Goal: Find specific page/section

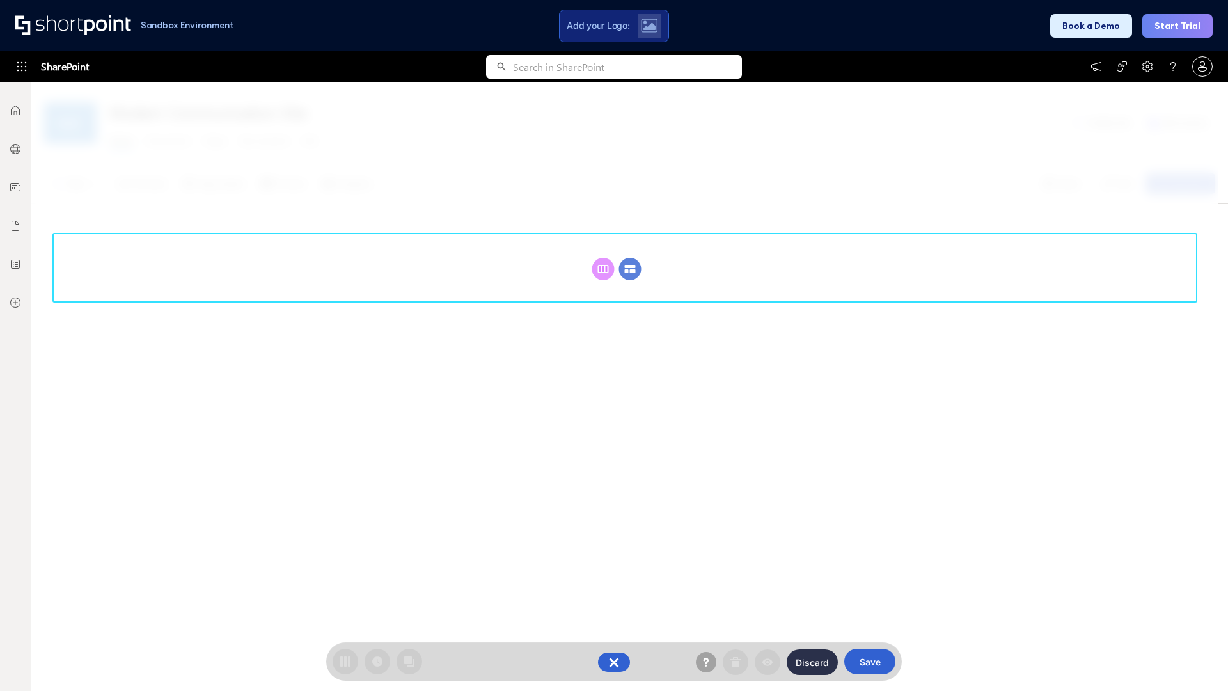
click at [630, 269] on circle at bounding box center [630, 269] width 22 height 22
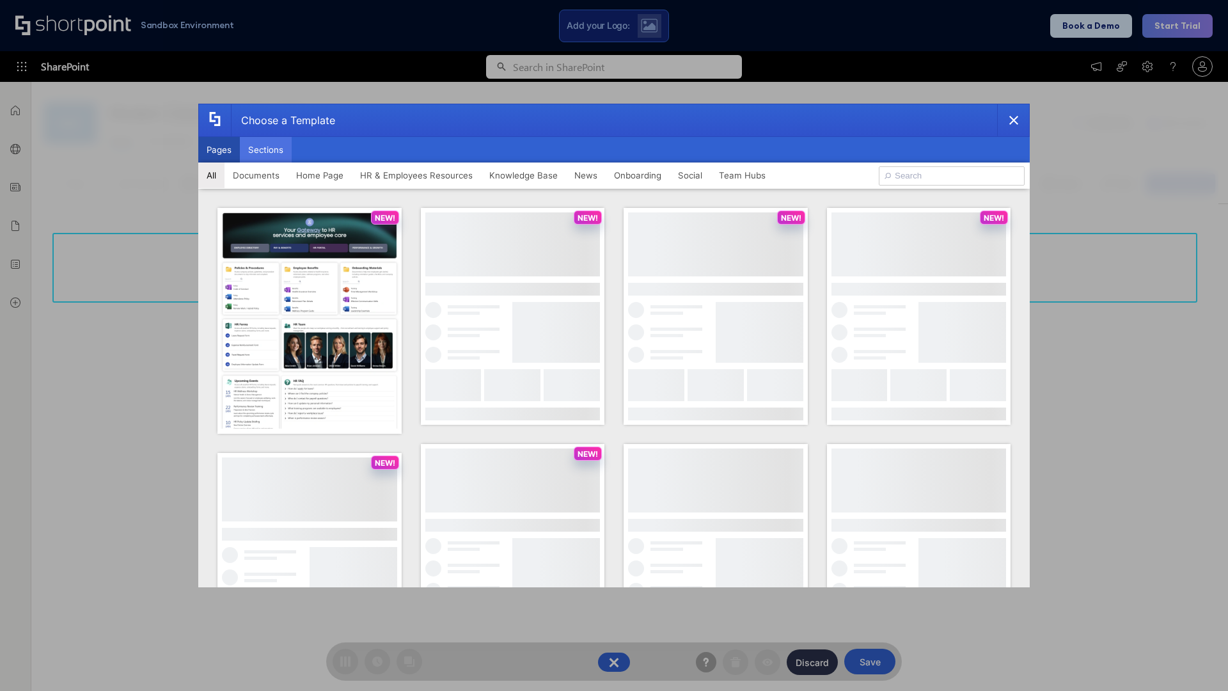
click at [265, 150] on button "Sections" at bounding box center [266, 150] width 52 height 26
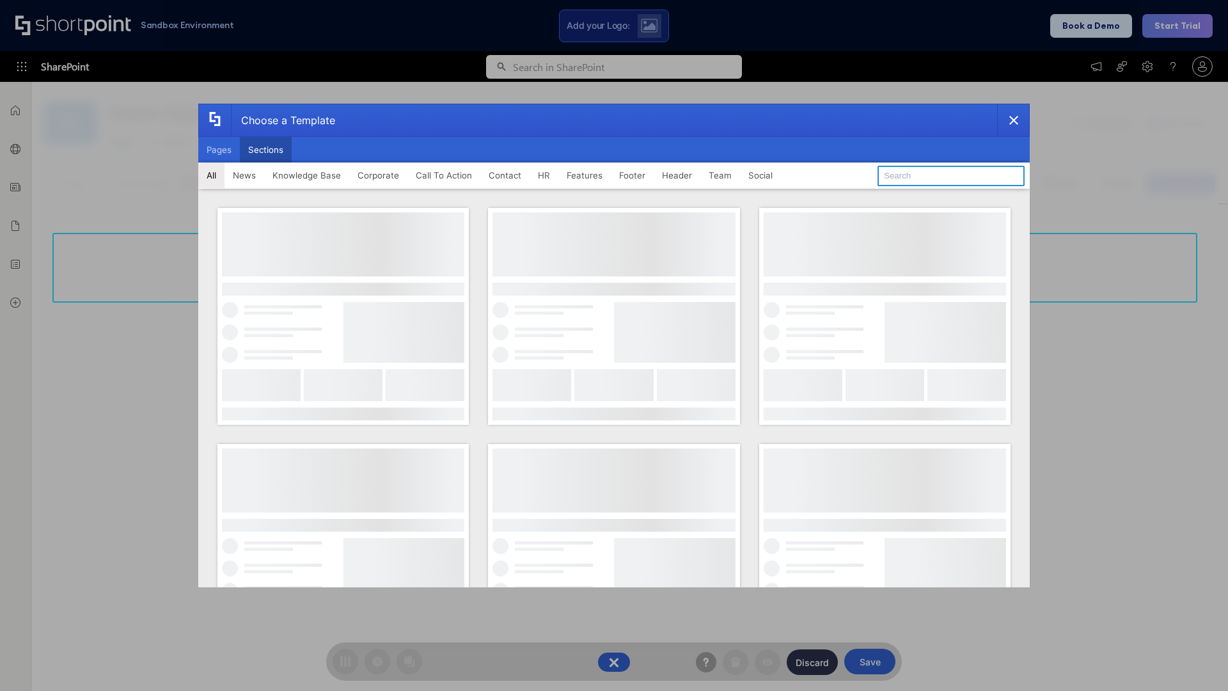
type input "Company News"
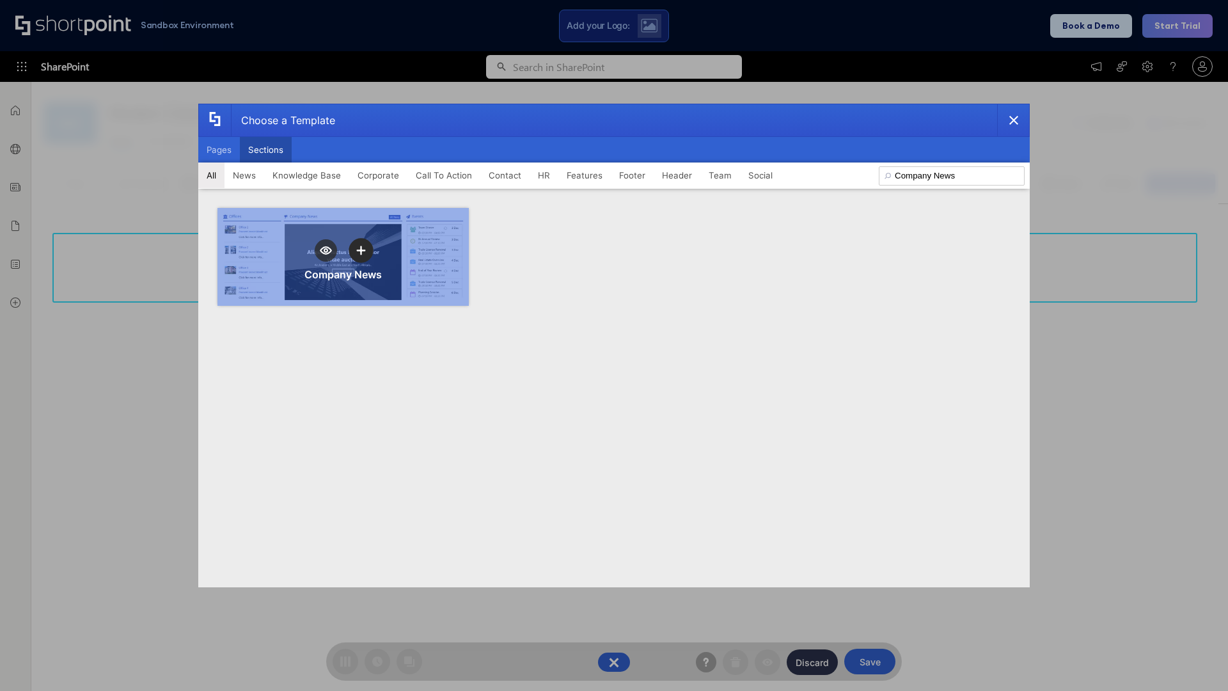
click at [361, 250] on icon "template selector" at bounding box center [360, 250] width 9 height 9
